Goal: Navigation & Orientation: Find specific page/section

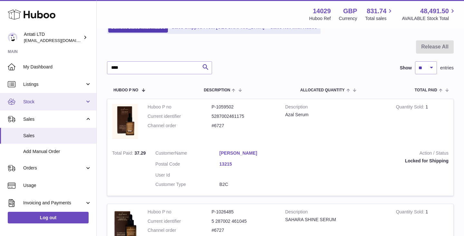
click at [52, 105] on link "Stock" at bounding box center [48, 101] width 96 height 17
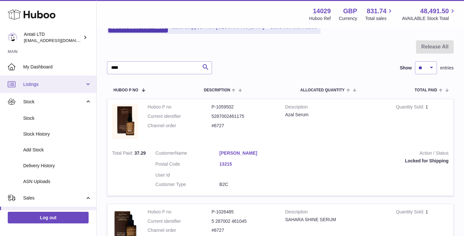
click at [52, 91] on link "Listings" at bounding box center [48, 83] width 96 height 17
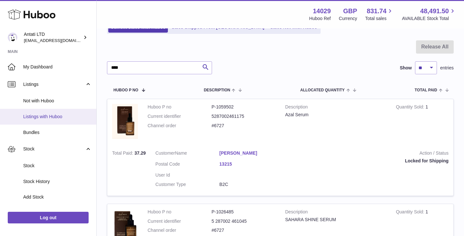
click at [44, 120] on link "Listings with Huboo" at bounding box center [48, 117] width 96 height 16
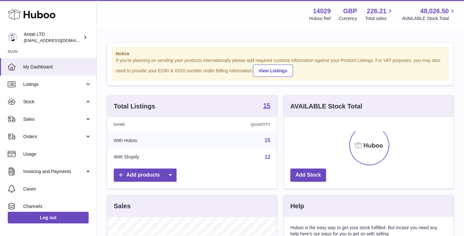
scroll to position [101, 170]
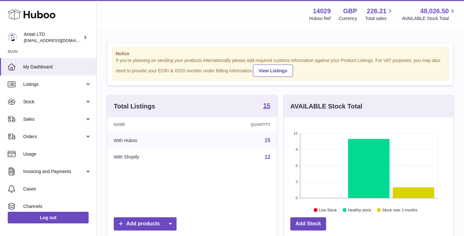
click at [66, 88] on link "Listings" at bounding box center [48, 83] width 96 height 17
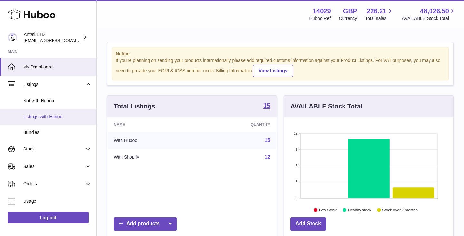
click at [51, 116] on span "Listings with Huboo" at bounding box center [57, 117] width 68 height 6
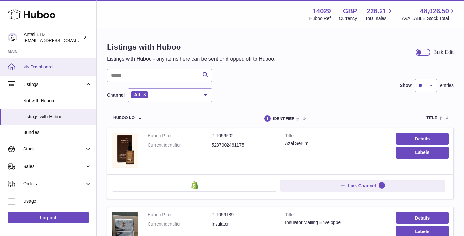
click at [43, 67] on span "My Dashboard" at bounding box center [57, 67] width 68 height 6
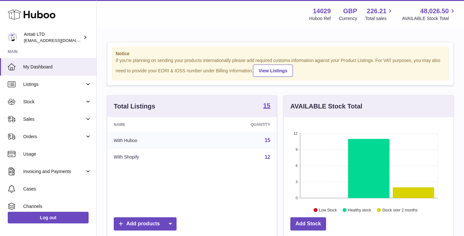
scroll to position [101, 170]
click at [67, 89] on link "Listings" at bounding box center [48, 83] width 96 height 17
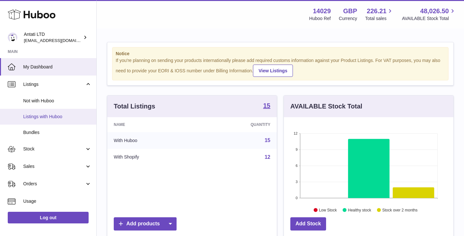
click at [42, 118] on span "Listings with Huboo" at bounding box center [57, 117] width 68 height 6
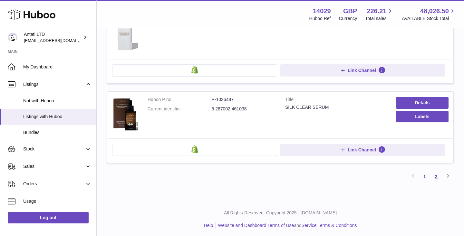
click at [434, 176] on link "2" at bounding box center [437, 177] width 12 height 12
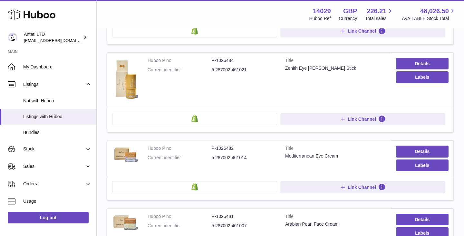
scroll to position [297, 0]
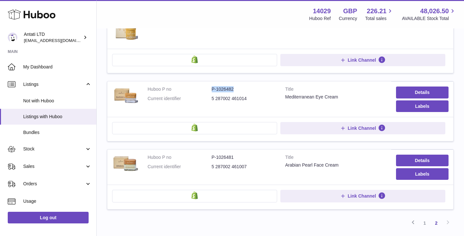
drag, startPoint x: 236, startPoint y: 90, endPoint x: 208, endPoint y: 90, distance: 28.4
click at [208, 90] on dl "Huboo P no P-1026482 Current identifier 5 287002 461014" at bounding box center [212, 95] width 128 height 19
copy dl "P-1026482"
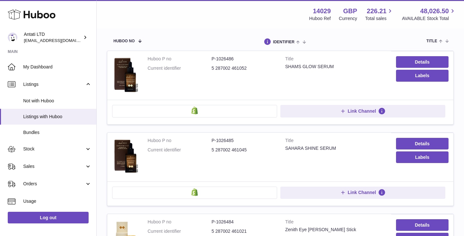
scroll to position [76, 0]
drag, startPoint x: 238, startPoint y: 142, endPoint x: 205, endPoint y: 142, distance: 32.9
click at [205, 142] on dl "Huboo P no P-1026485 Current identifier 5 287002 461045" at bounding box center [212, 147] width 128 height 19
copy dl "P-1026485"
